Goal: Task Accomplishment & Management: Manage account settings

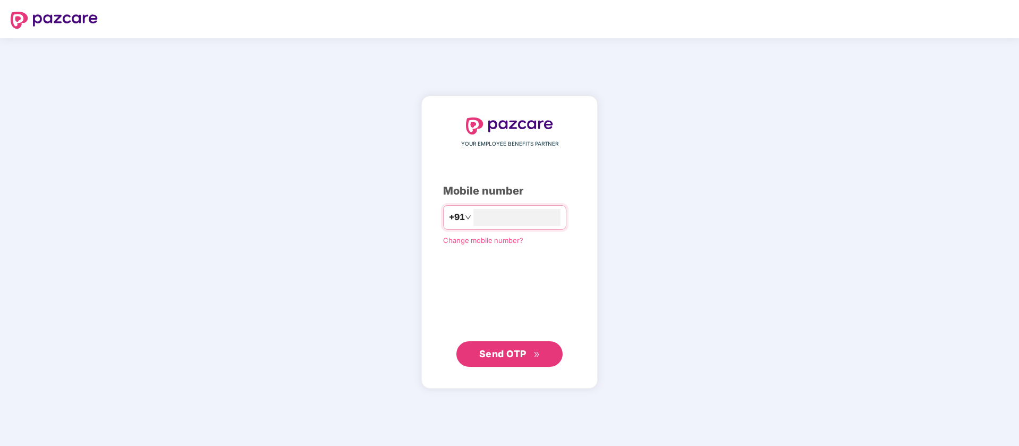
type input "**********"
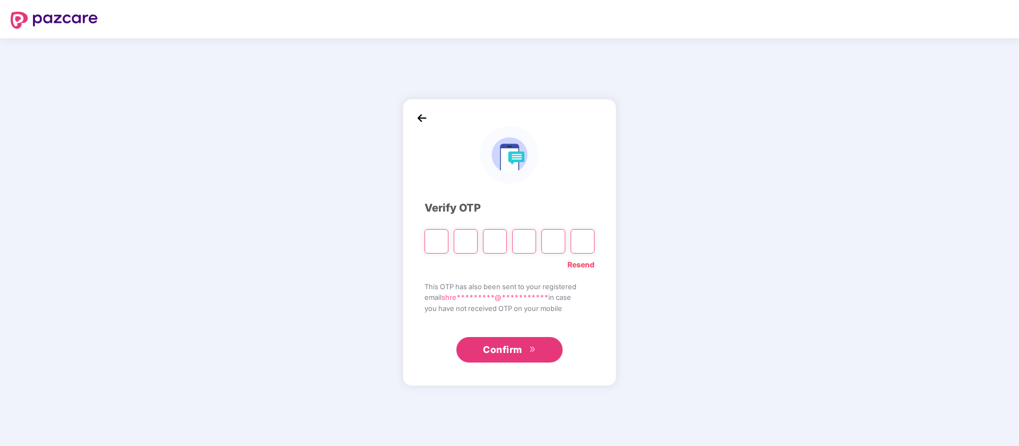
type input "*"
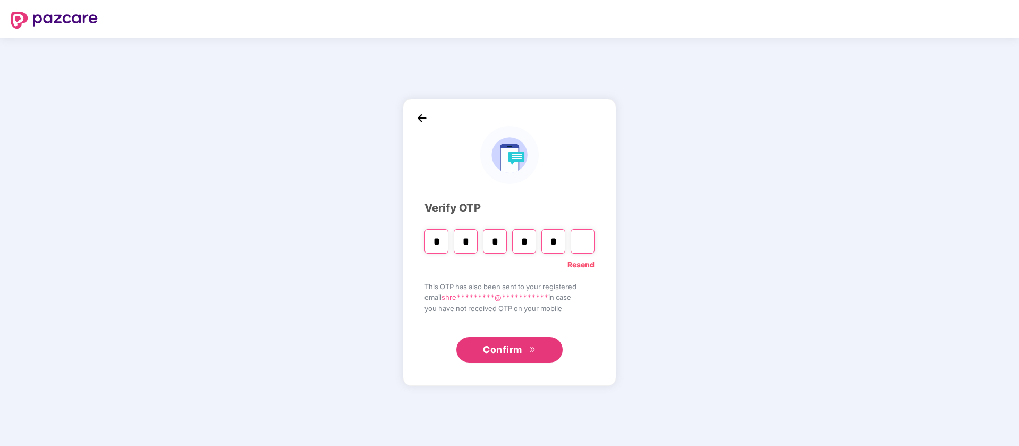
type input "*"
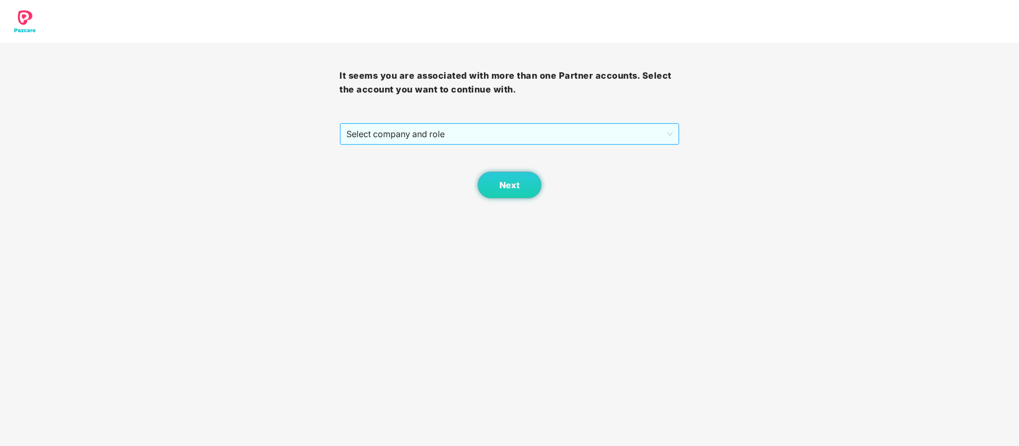
click at [603, 125] on span "Select company and role" at bounding box center [509, 134] width 326 height 20
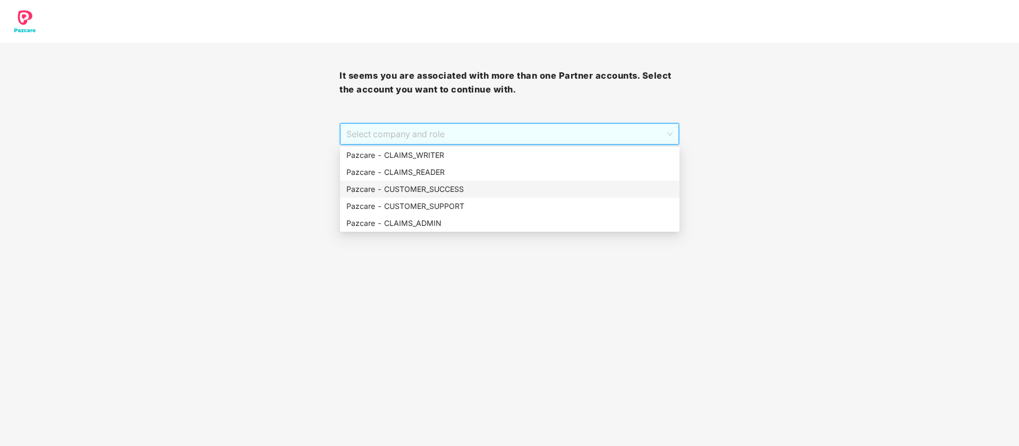
click at [519, 184] on div "Pazcare - CUSTOMER_SUCCESS" at bounding box center [509, 189] width 327 height 12
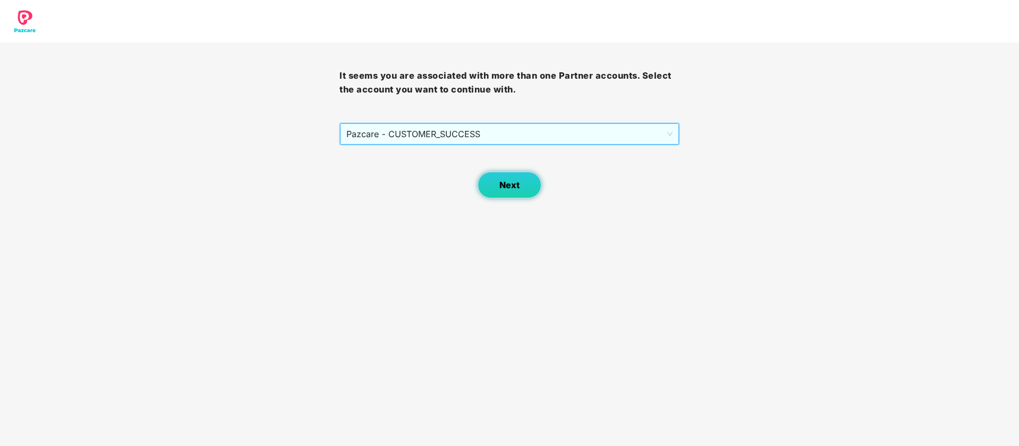
click at [505, 186] on span "Next" at bounding box center [509, 185] width 20 height 10
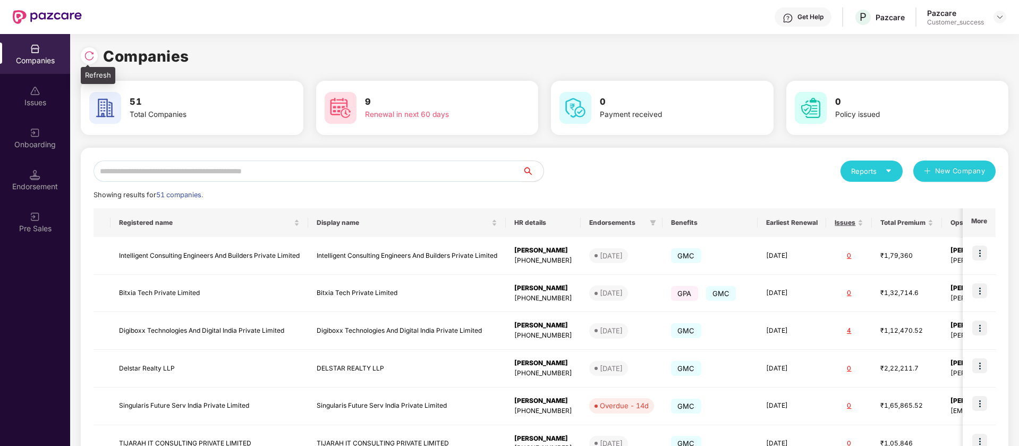
click at [95, 61] on div at bounding box center [89, 55] width 17 height 17
click at [317, 169] on input "text" at bounding box center [307, 170] width 429 height 21
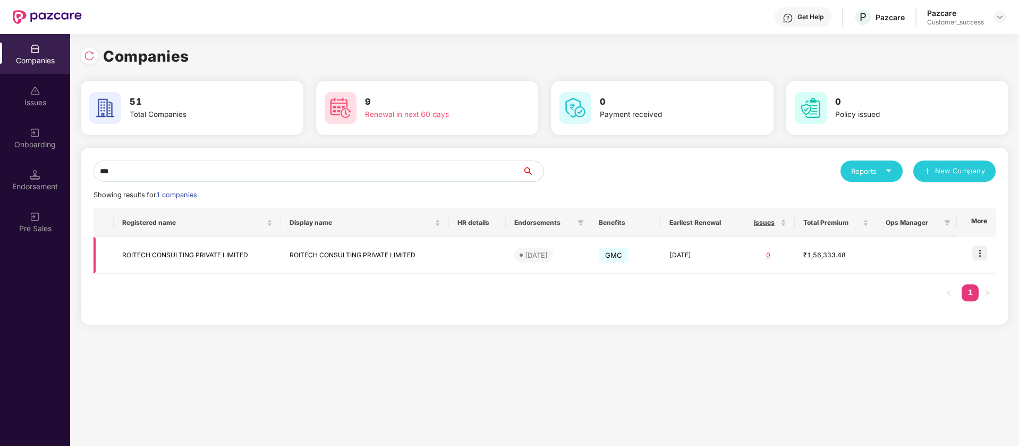
type input "***"
click at [983, 254] on img at bounding box center [979, 252] width 15 height 15
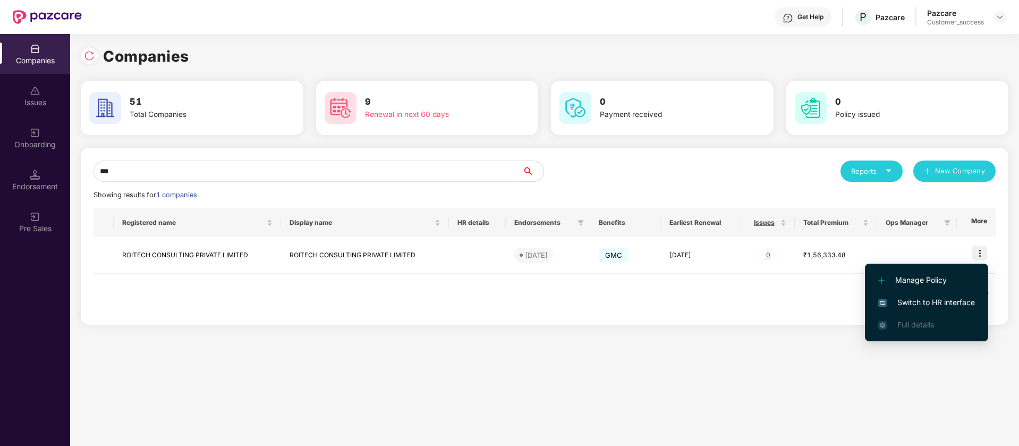
click at [23, 137] on div "Onboarding" at bounding box center [35, 138] width 70 height 40
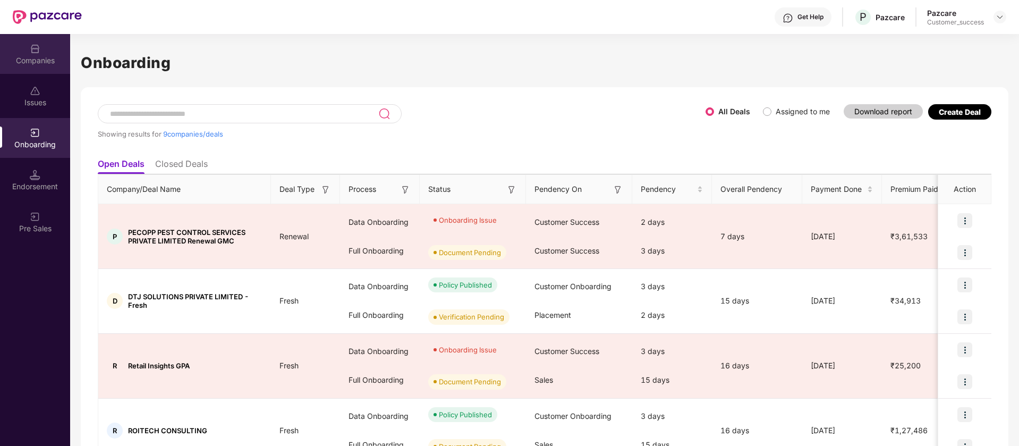
click at [30, 63] on div "Companies" at bounding box center [35, 60] width 70 height 11
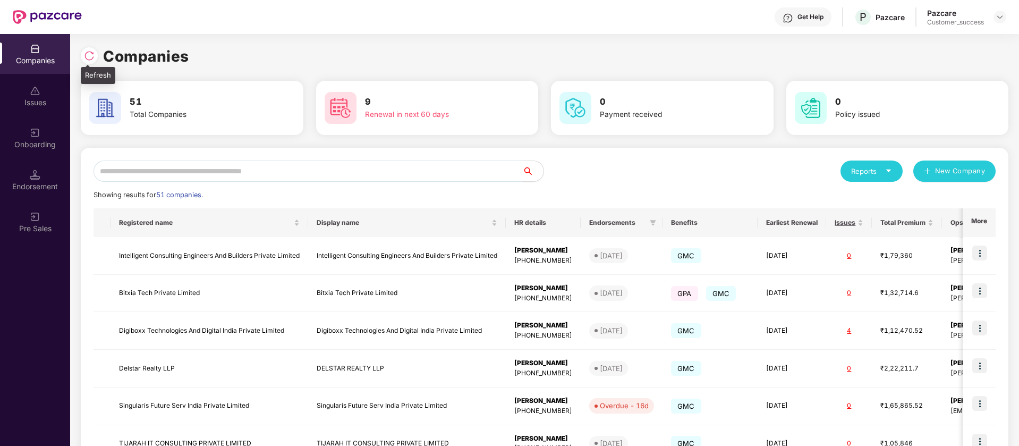
click at [83, 54] on div at bounding box center [89, 55] width 17 height 17
click at [127, 113] on div "51 Total Companies" at bounding box center [196, 107] width 142 height 25
click at [131, 105] on h3 "51" at bounding box center [197, 102] width 134 height 14
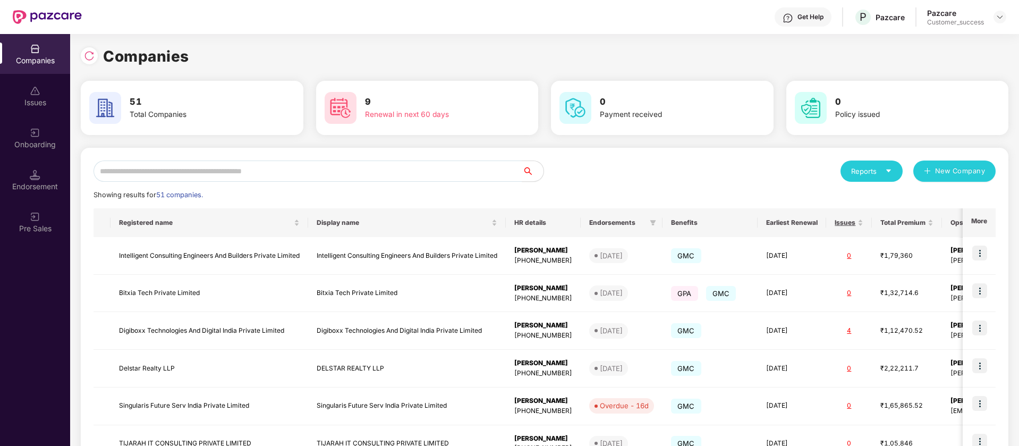
click at [202, 198] on span "51 companies." at bounding box center [179, 195] width 47 height 8
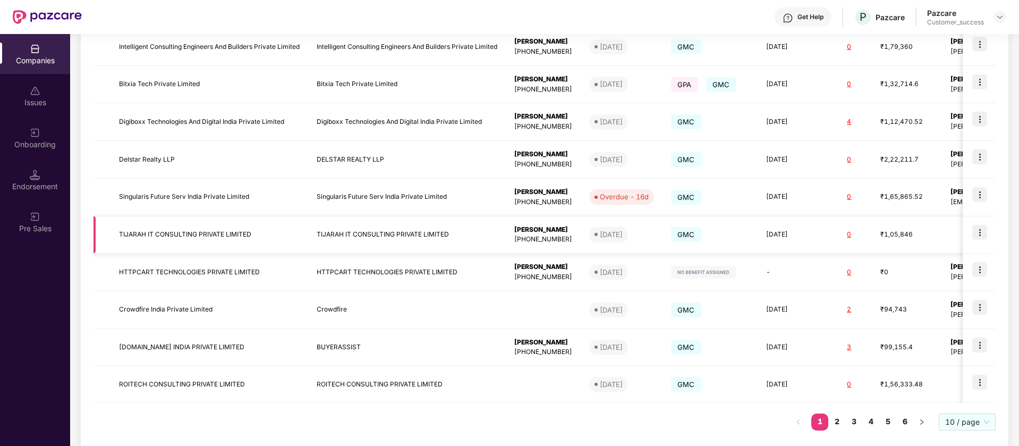
scroll to position [212, 0]
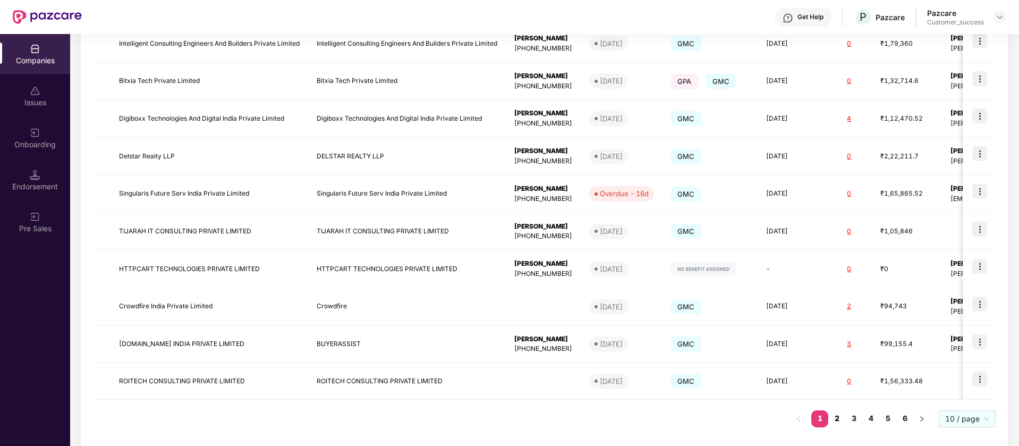
click at [834, 419] on link "2" at bounding box center [836, 418] width 17 height 16
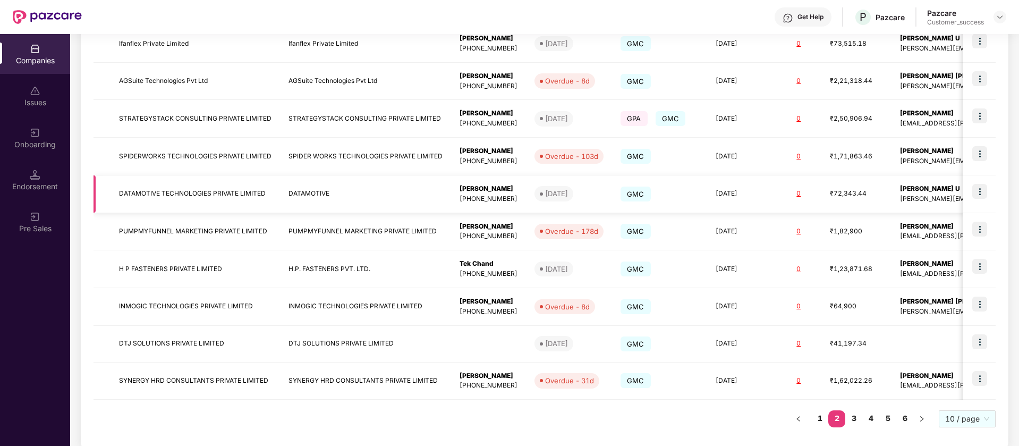
scroll to position [0, 0]
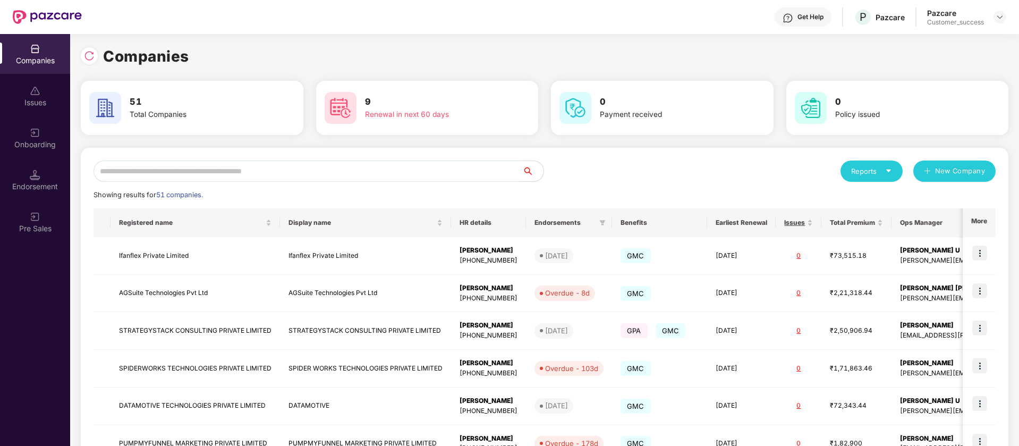
click at [178, 175] on input "text" at bounding box center [307, 170] width 429 height 21
paste input "**********"
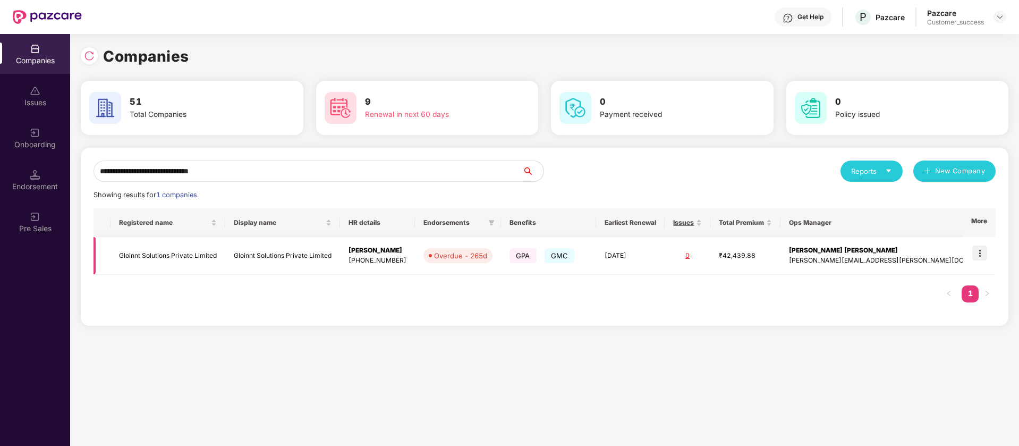
type input "**********"
click at [983, 250] on img at bounding box center [979, 252] width 15 height 15
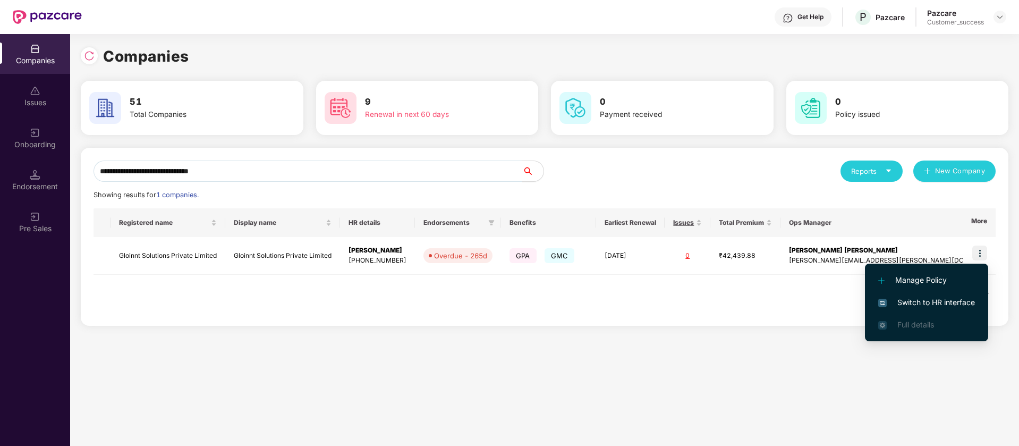
click at [932, 301] on span "Switch to HR interface" at bounding box center [926, 302] width 97 height 12
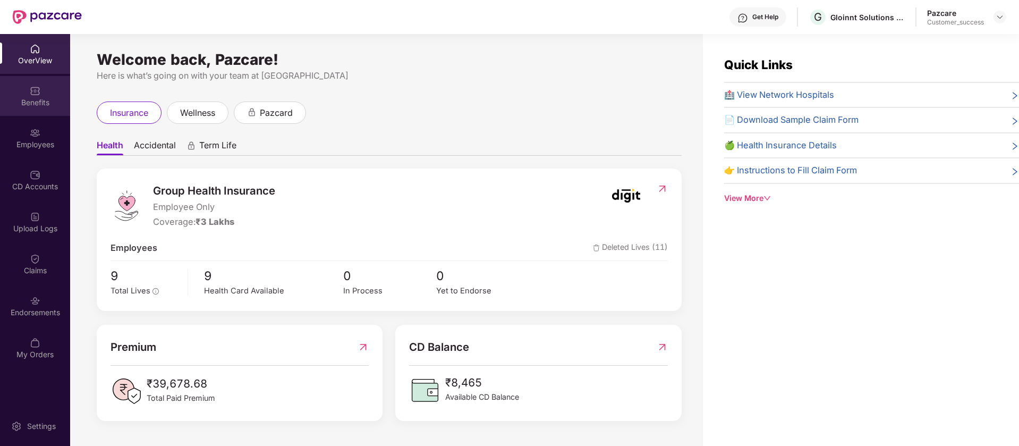
click at [32, 86] on img at bounding box center [35, 91] width 11 height 11
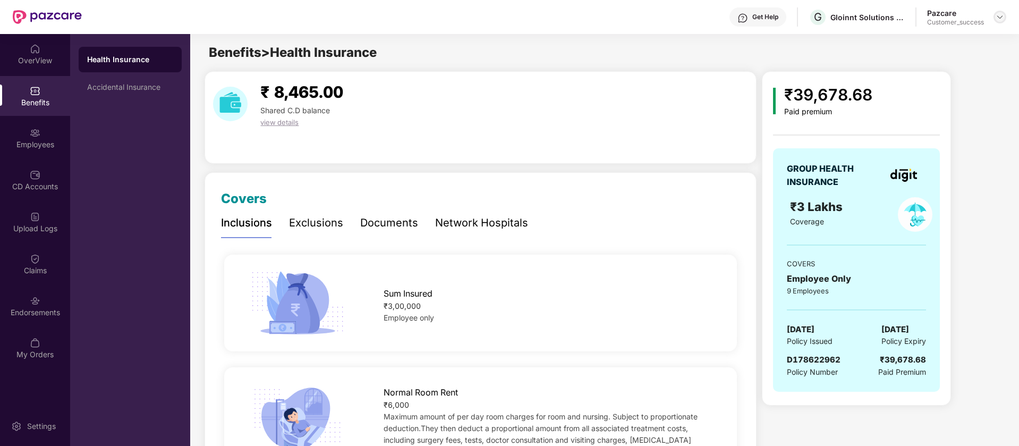
click at [997, 19] on img at bounding box center [999, 17] width 8 height 8
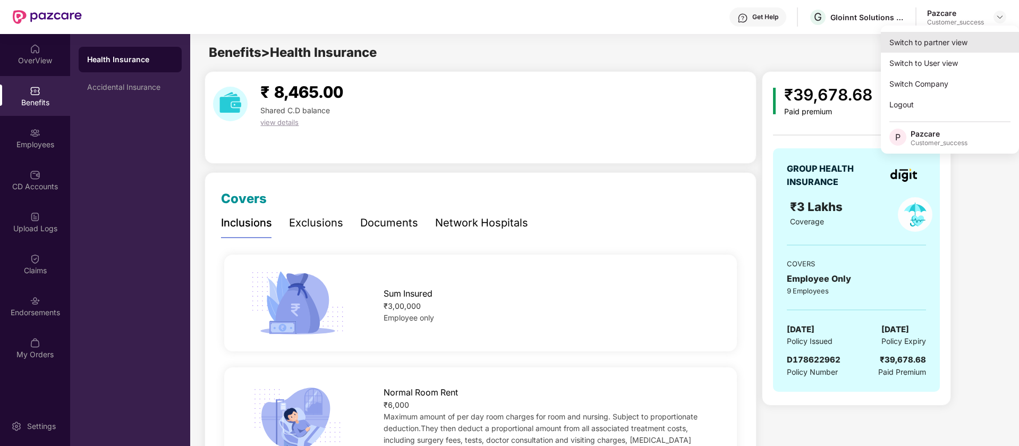
click at [951, 38] on div "Switch to partner view" at bounding box center [950, 42] width 138 height 21
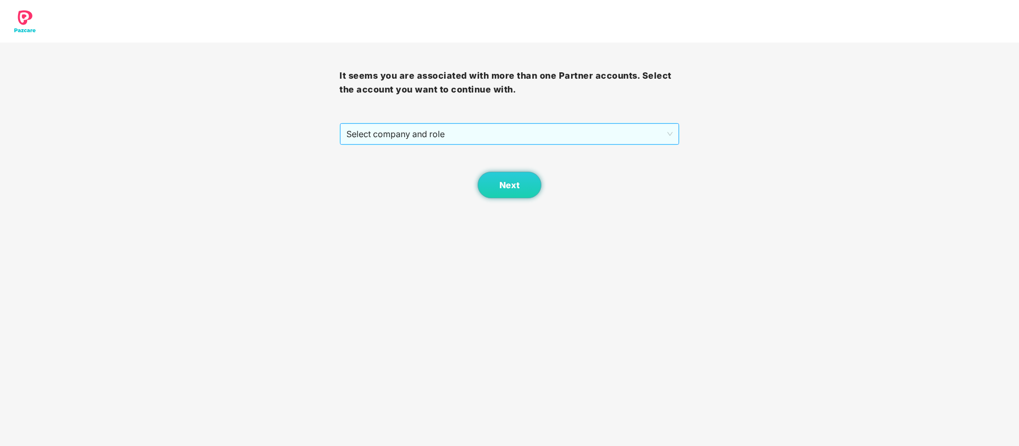
click at [499, 141] on span "Select company and role" at bounding box center [509, 134] width 326 height 20
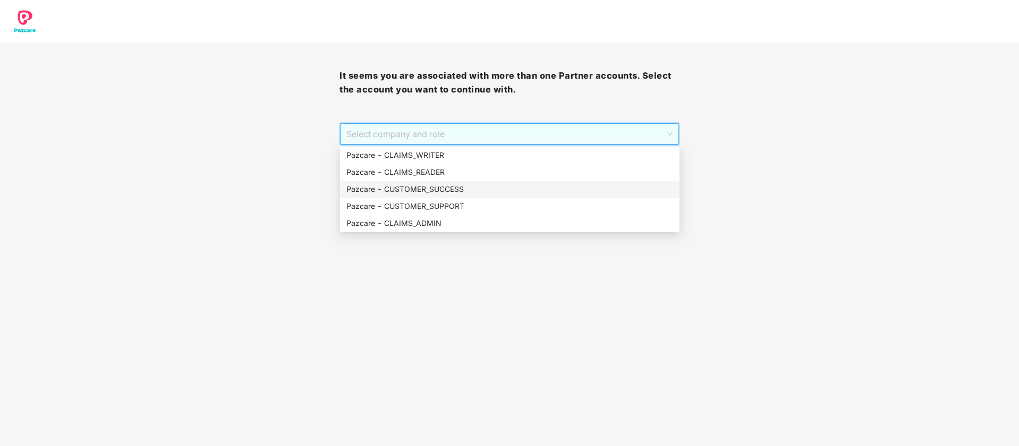
click at [478, 186] on div "Pazcare - CUSTOMER_SUCCESS" at bounding box center [509, 189] width 327 height 12
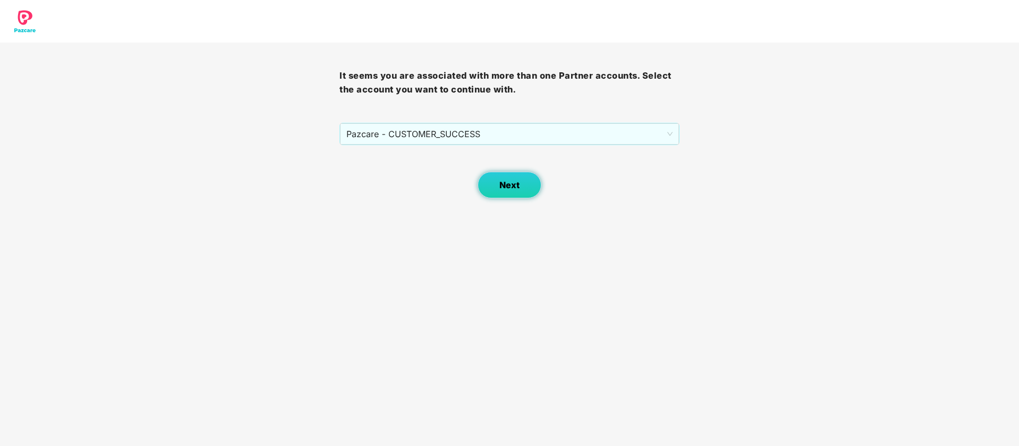
click at [539, 179] on button "Next" at bounding box center [510, 185] width 64 height 27
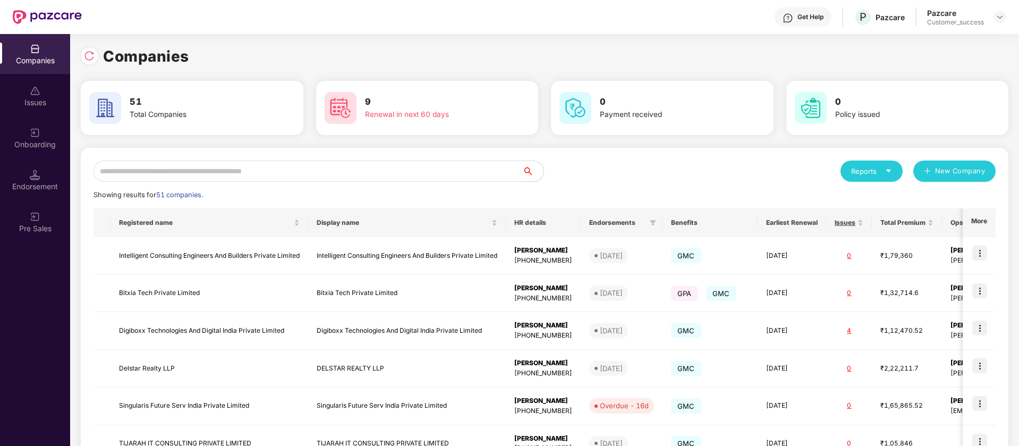
click at [343, 173] on input "text" at bounding box center [307, 170] width 429 height 21
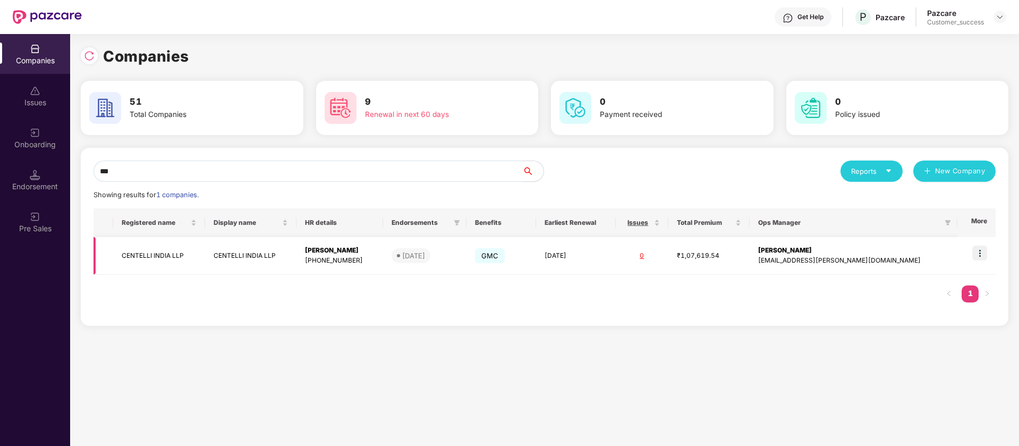
type input "***"
click at [982, 252] on img at bounding box center [979, 252] width 15 height 15
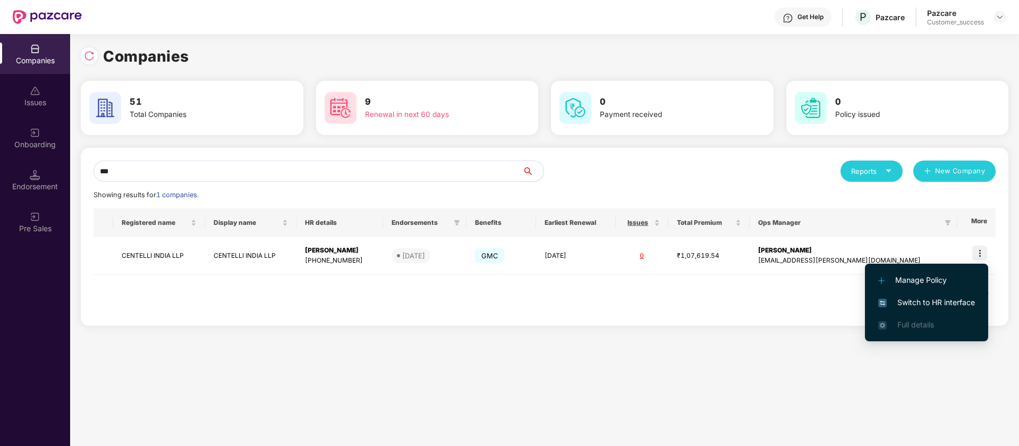
click at [952, 301] on span "Switch to HR interface" at bounding box center [926, 302] width 97 height 12
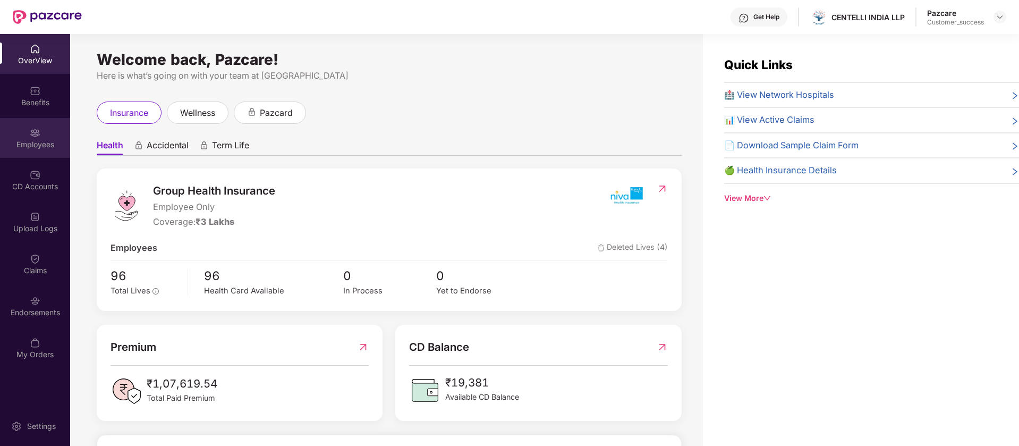
click at [27, 149] on div "Employees" at bounding box center [35, 144] width 70 height 11
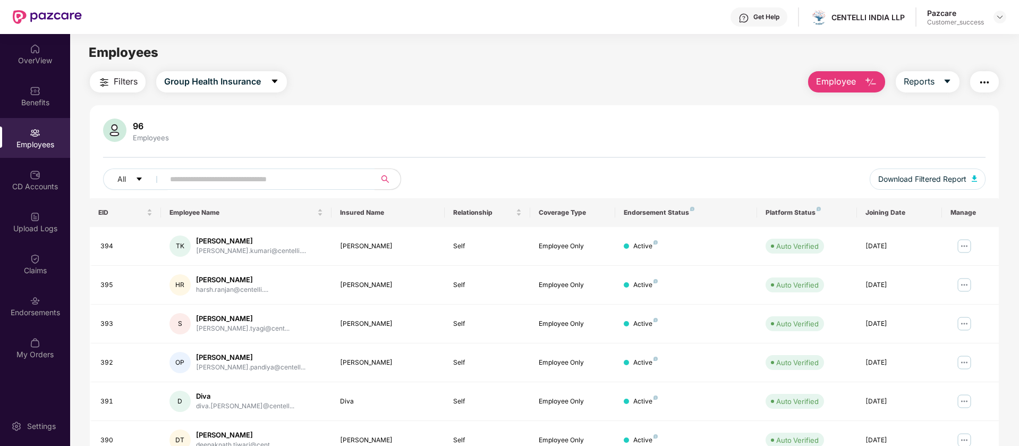
click at [987, 79] on img "button" at bounding box center [984, 82] width 13 height 13
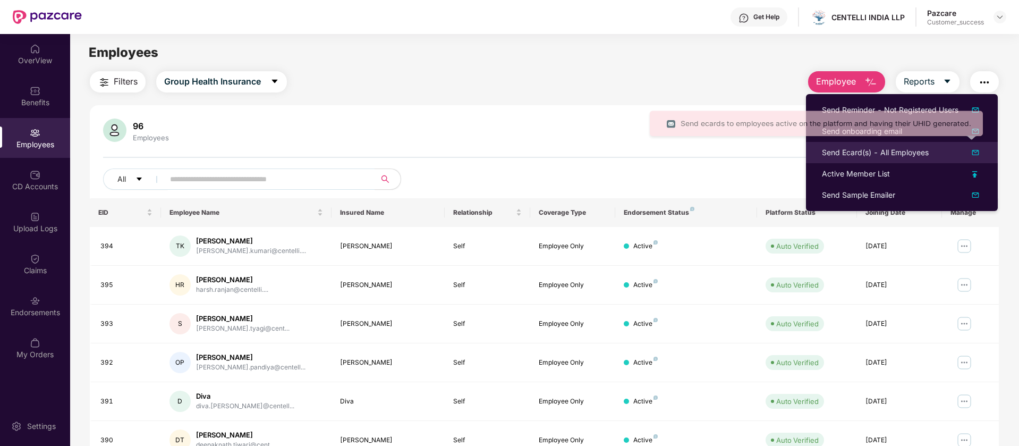
click at [977, 151] on img at bounding box center [975, 152] width 13 height 13
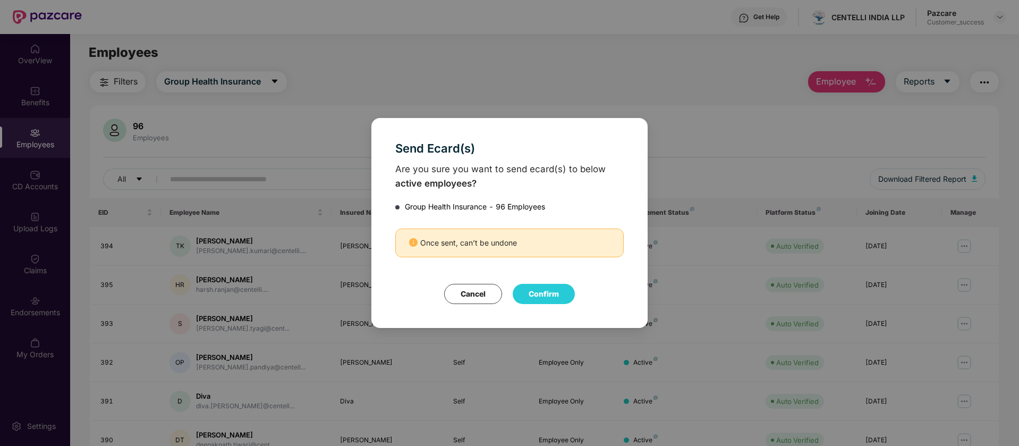
click at [526, 293] on button "Confirm" at bounding box center [544, 294] width 62 height 20
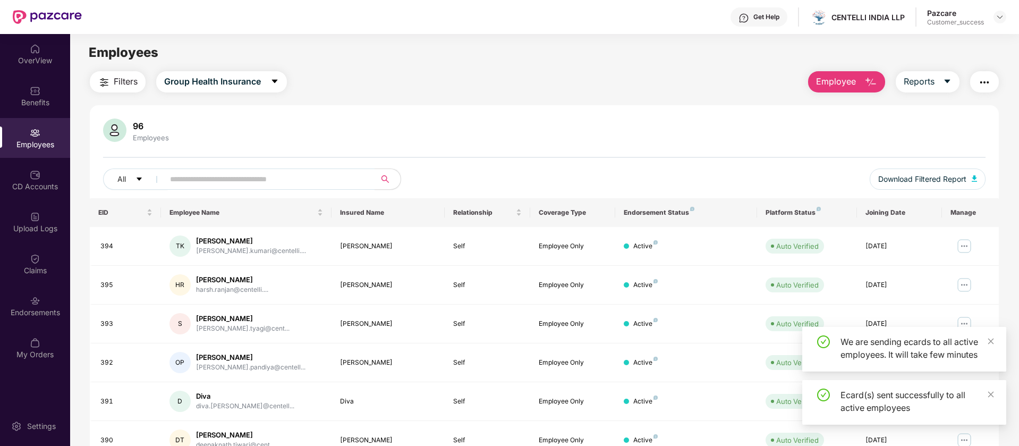
click at [982, 86] on img "button" at bounding box center [984, 82] width 13 height 13
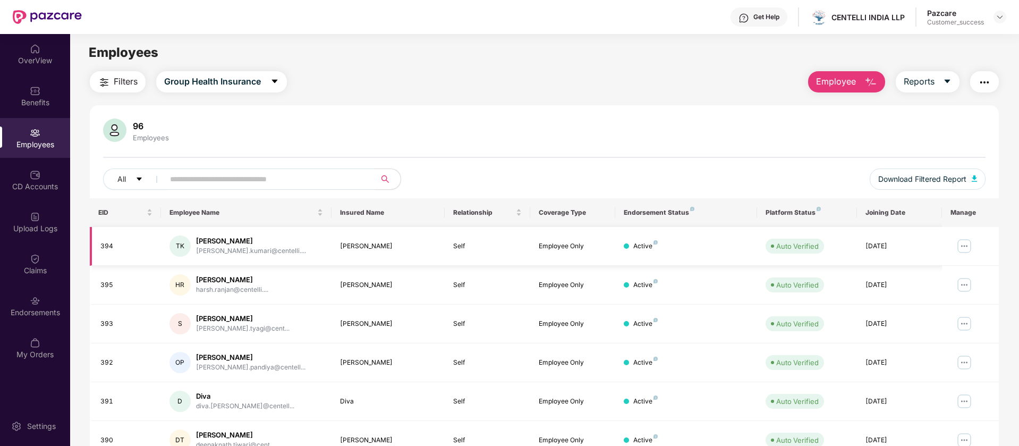
click at [958, 251] on img at bounding box center [964, 245] width 17 height 17
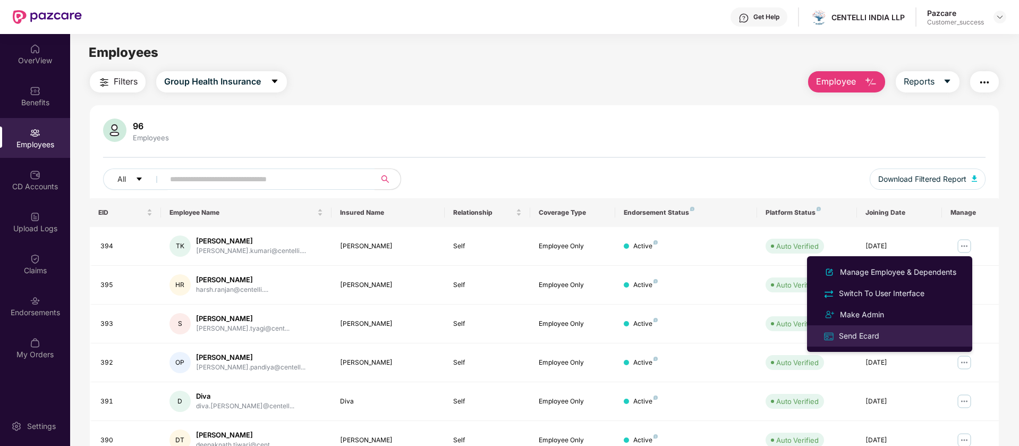
click at [926, 340] on div "Send Ecard" at bounding box center [890, 335] width 138 height 12
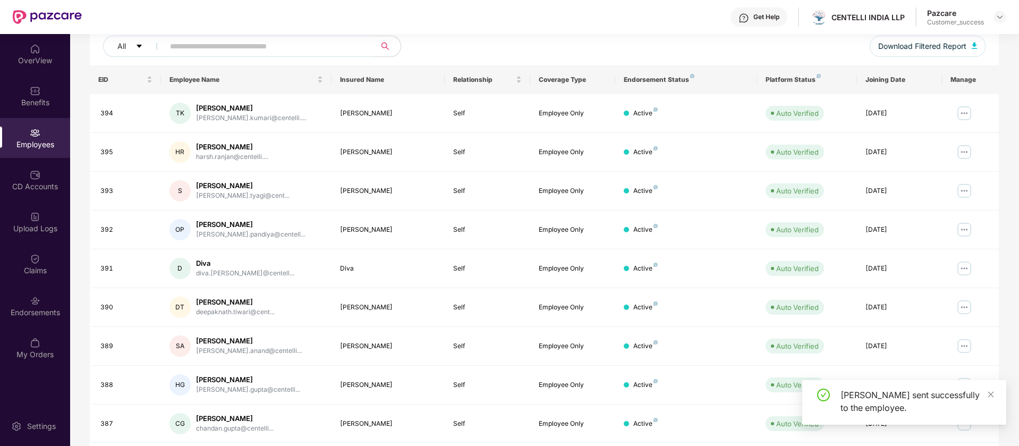
scroll to position [207, 0]
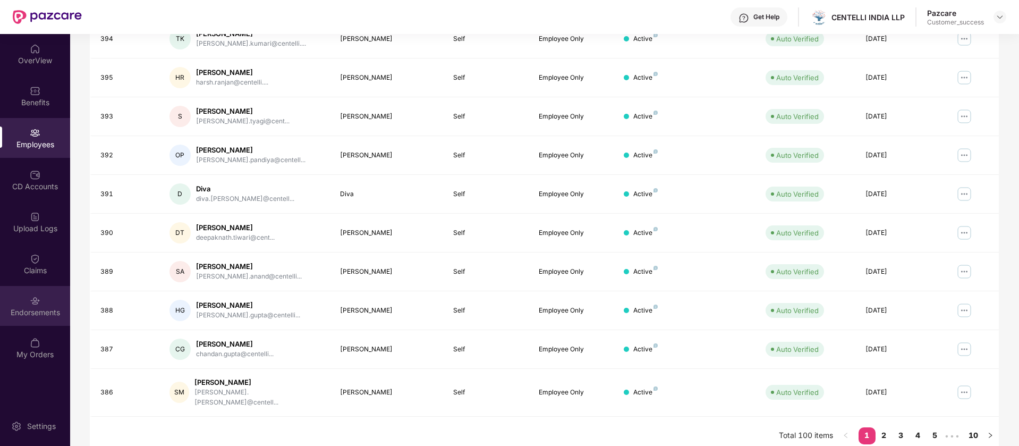
click at [32, 312] on div "Endorsements" at bounding box center [35, 312] width 70 height 11
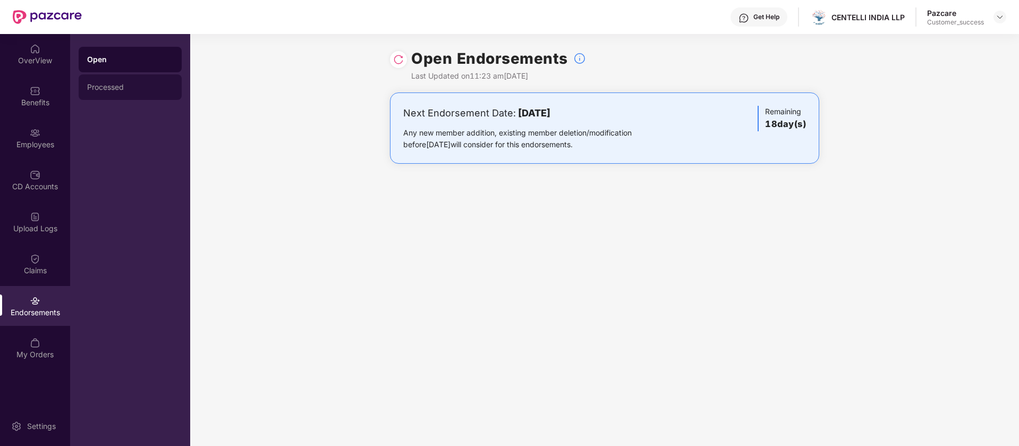
click at [103, 89] on div "Processed" at bounding box center [130, 87] width 86 height 8
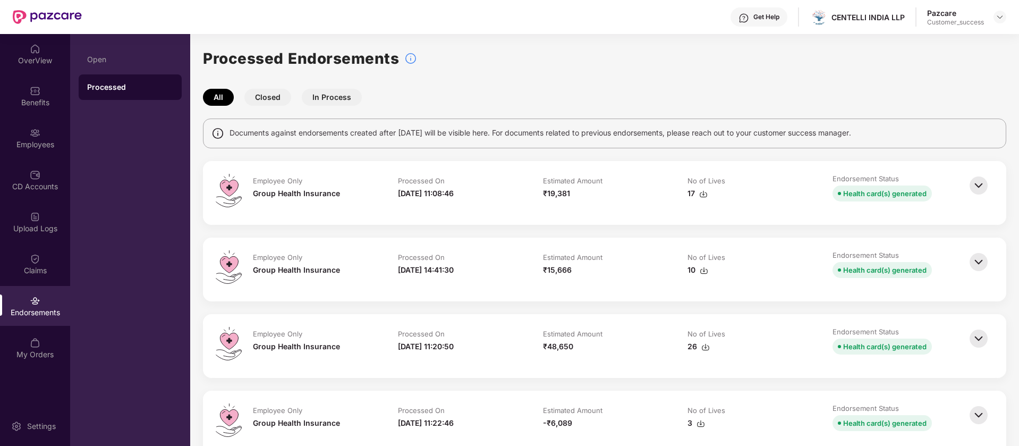
click at [977, 189] on img at bounding box center [978, 185] width 23 height 23
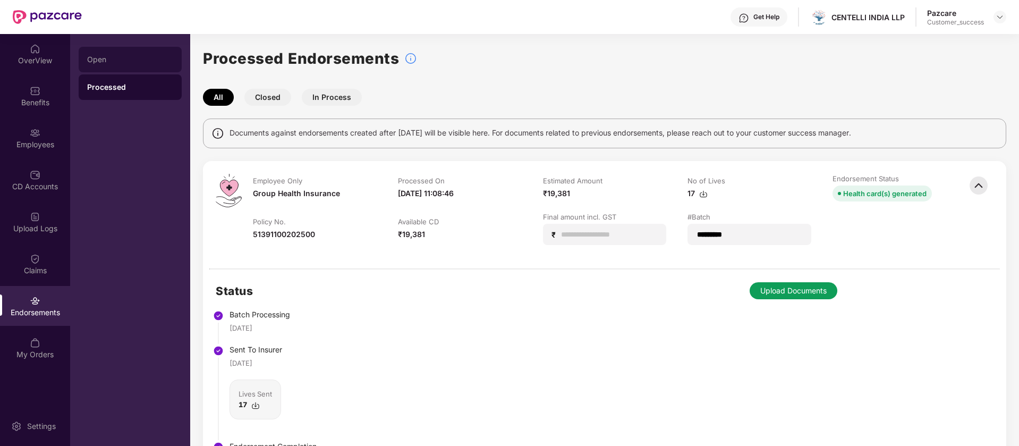
click at [115, 65] on div "Open" at bounding box center [130, 59] width 103 height 25
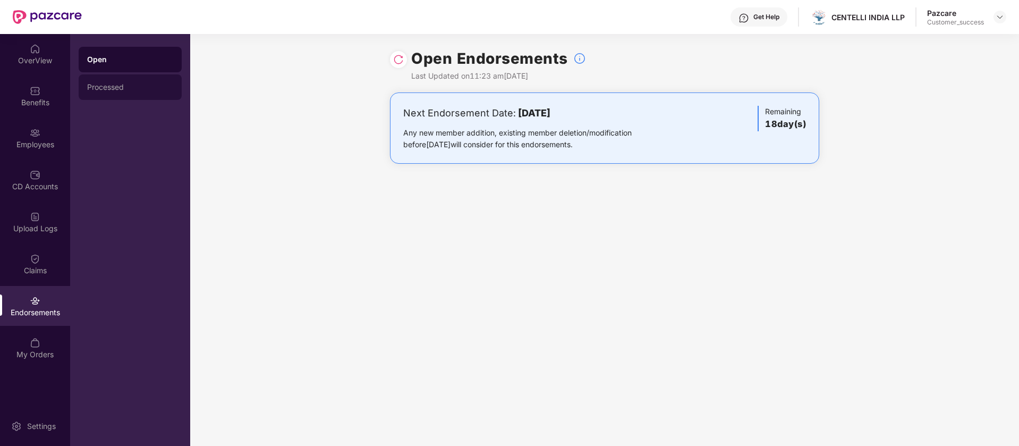
click at [147, 84] on div "Processed" at bounding box center [130, 87] width 86 height 8
